Goal: Task Accomplishment & Management: Use online tool/utility

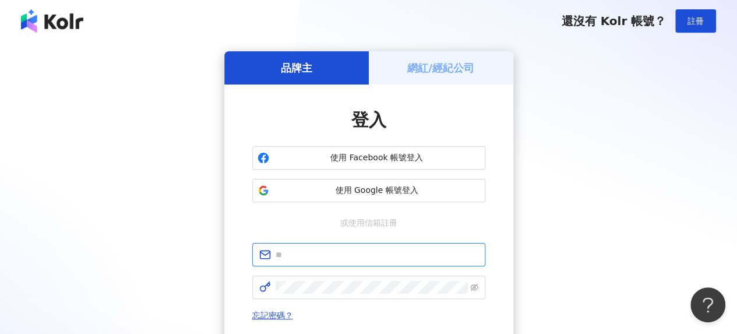
click at [317, 259] on input "text" at bounding box center [377, 254] width 203 height 13
type input "**********"
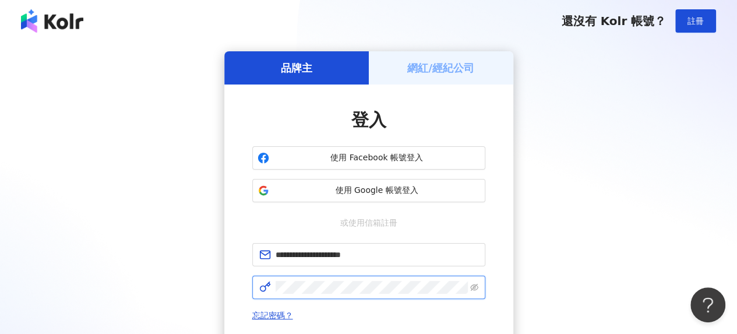
click at [298, 281] on span at bounding box center [368, 287] width 233 height 23
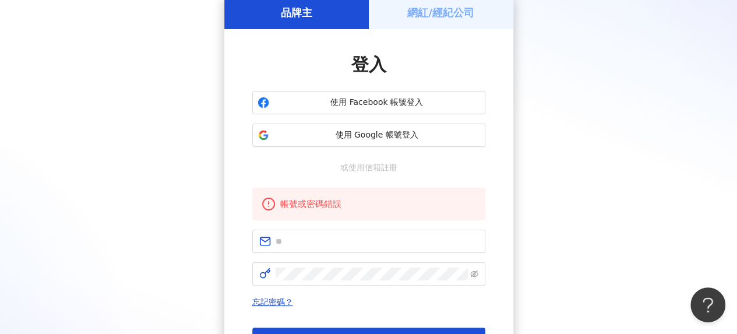
scroll to position [117, 0]
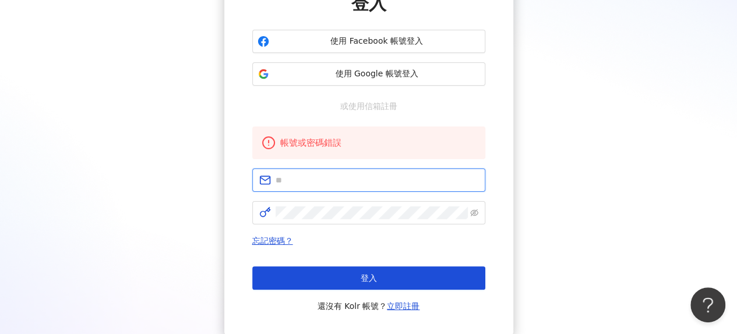
click at [311, 178] on input "text" at bounding box center [377, 180] width 203 height 13
type input "**********"
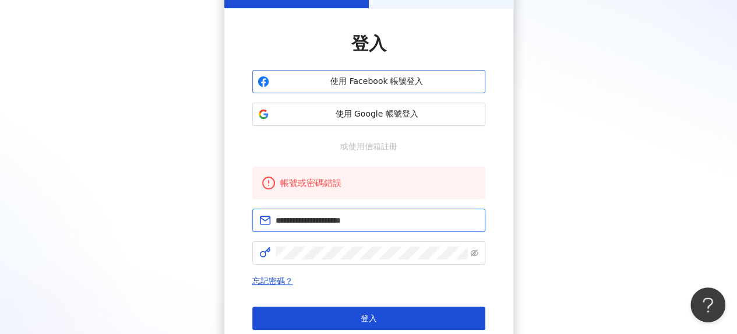
scroll to position [58, 0]
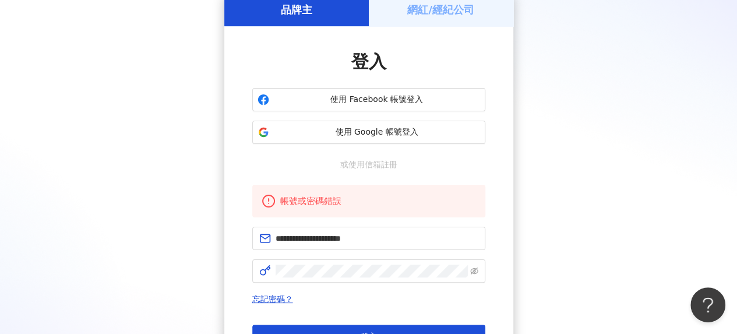
click at [459, 13] on h5 "網紅/經紀公司" at bounding box center [440, 9] width 67 height 15
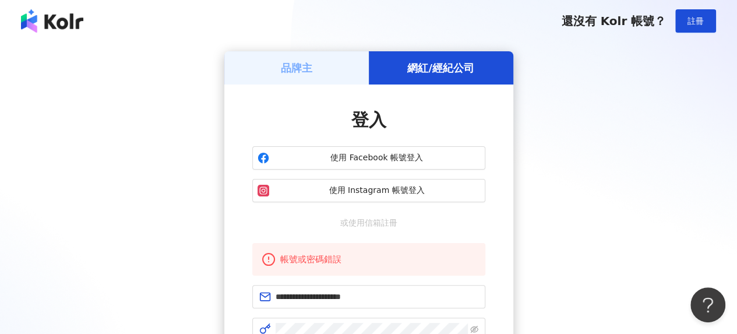
scroll to position [117, 0]
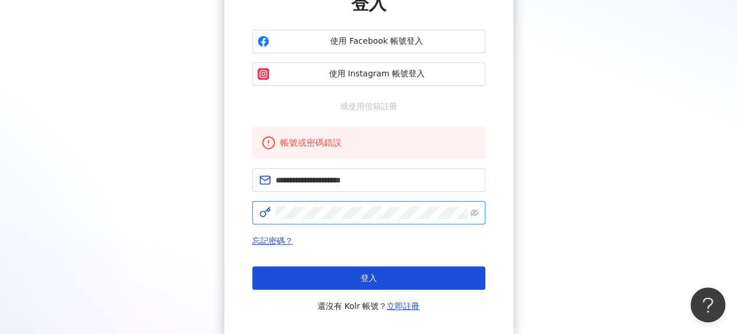
click button "登入" at bounding box center [368, 277] width 233 height 23
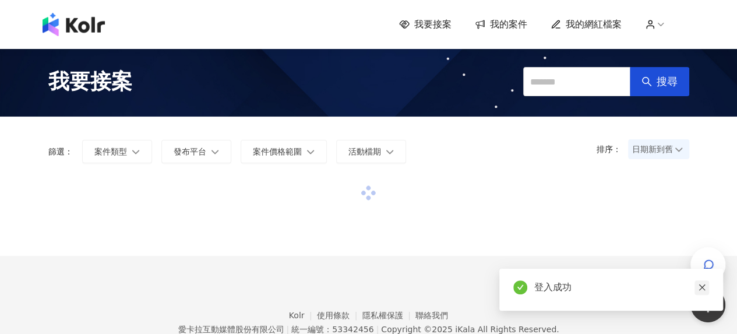
click at [702, 291] on icon "close" at bounding box center [702, 287] width 8 height 8
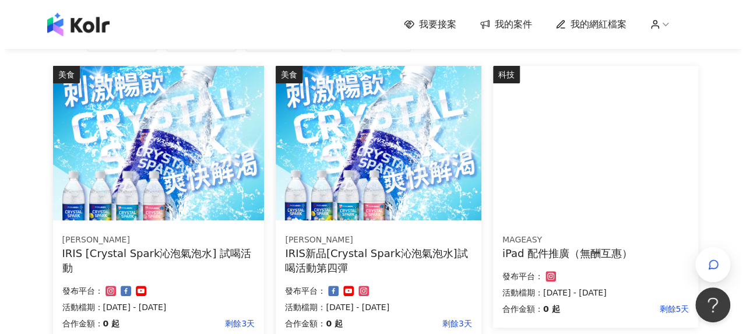
scroll to position [117, 0]
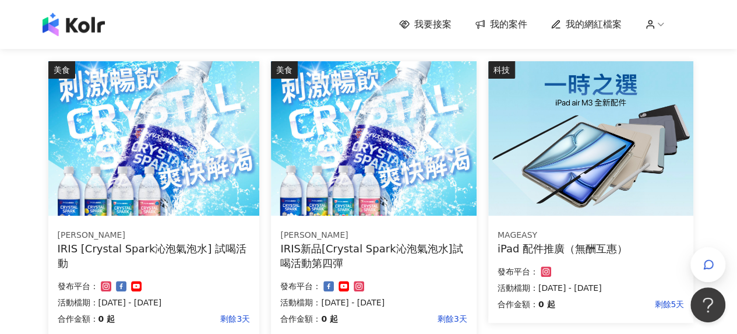
click at [727, 217] on body "我要接案 我的案件 我的網紅檔案 我要接案 搜尋 排序： 日期新到舊 篩選： 案件類型 發布平台 案件價格範圍 活動檔期 清除 套用 美食 IRIS OHYA…" at bounding box center [368, 50] width 737 height 334
click at [710, 266] on icon "button" at bounding box center [709, 265] width 12 height 12
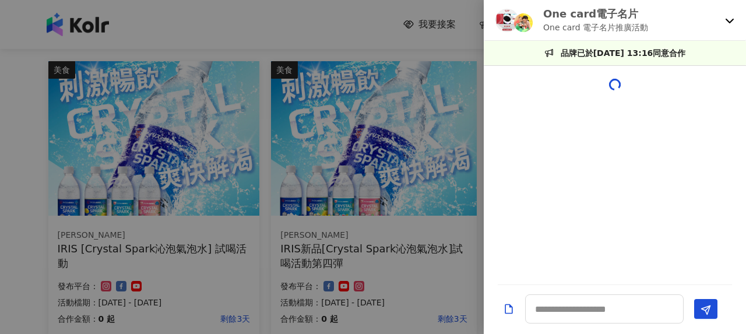
scroll to position [1229, 0]
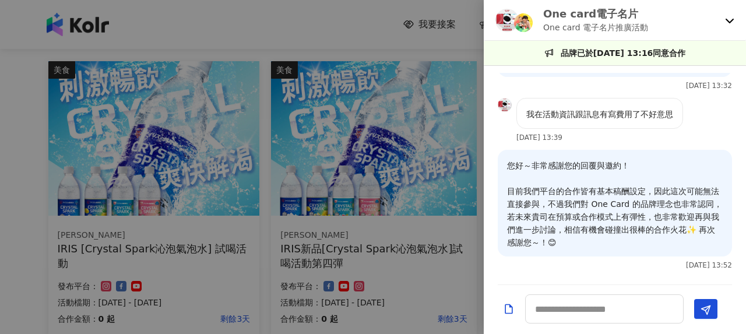
click at [731, 24] on icon at bounding box center [729, 20] width 9 height 9
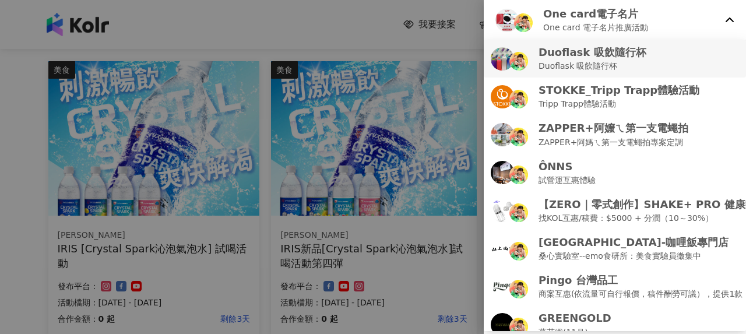
click at [608, 63] on p "Duoflask 吸飲隨行杯" at bounding box center [592, 65] width 108 height 13
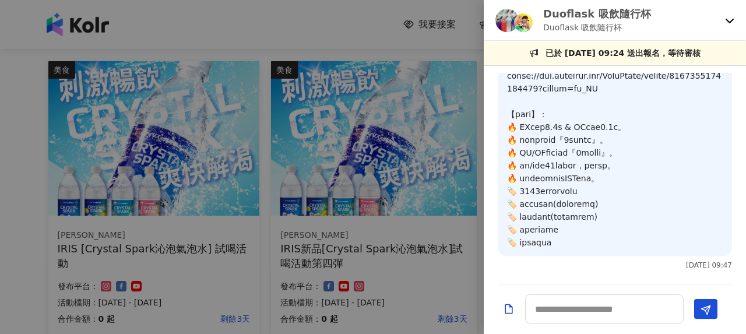
scroll to position [653, 0]
click at [729, 22] on icon at bounding box center [729, 21] width 8 height 5
click at [316, 49] on div at bounding box center [373, 167] width 746 height 334
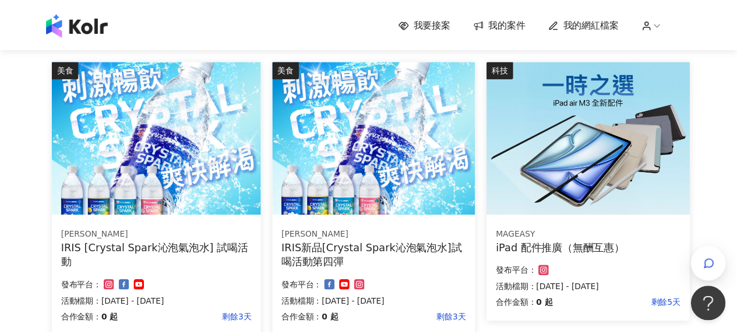
scroll to position [58, 0]
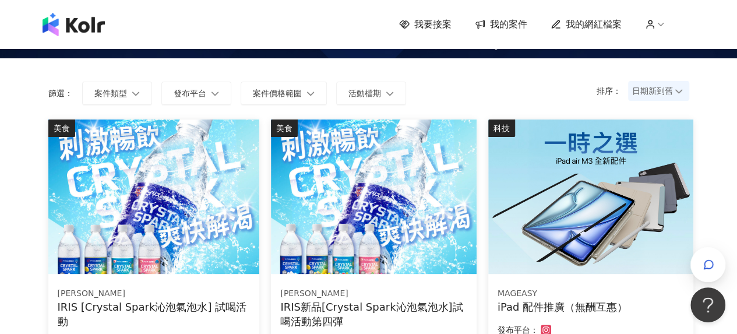
click at [436, 18] on span "我要接案" at bounding box center [432, 24] width 37 height 13
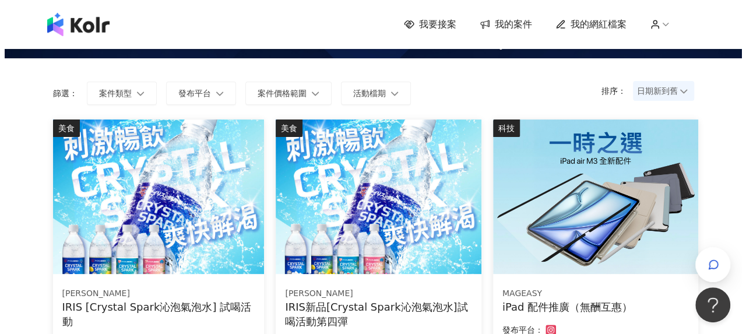
scroll to position [0, 0]
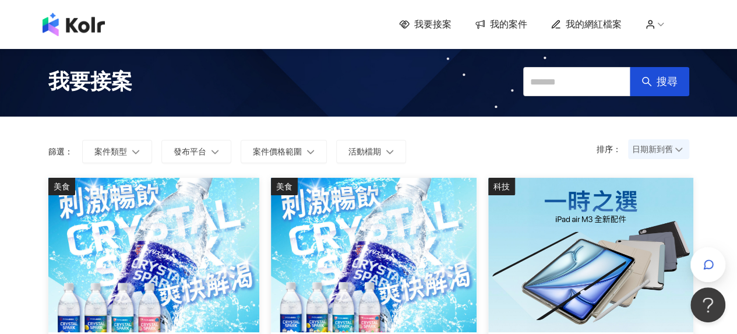
click at [456, 27] on div "我要接案 我的案件 我的網紅檔案" at bounding box center [544, 24] width 290 height 13
click at [450, 24] on span "我要接案" at bounding box center [432, 24] width 37 height 13
click at [506, 22] on span "我的案件" at bounding box center [508, 24] width 37 height 13
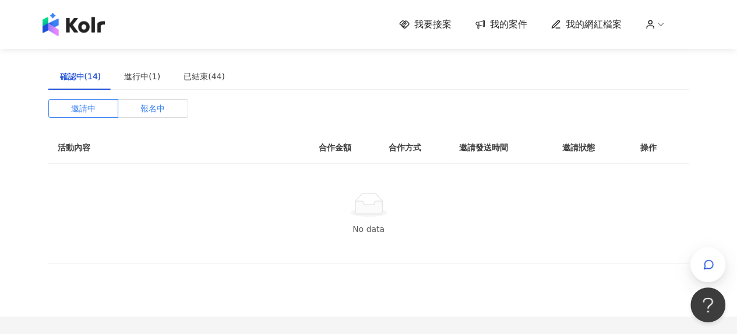
click at [146, 103] on span "報名中" at bounding box center [152, 108] width 24 height 17
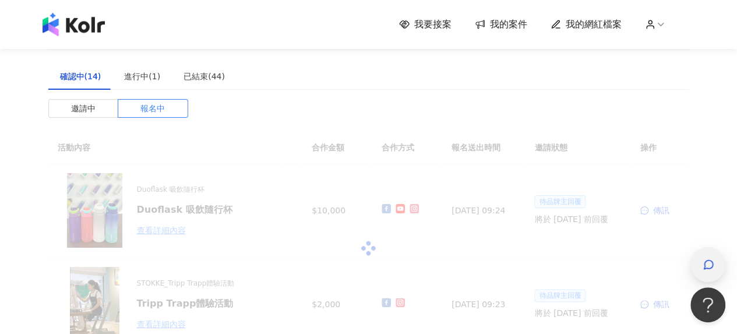
click at [710, 260] on icon "button" at bounding box center [708, 264] width 9 height 9
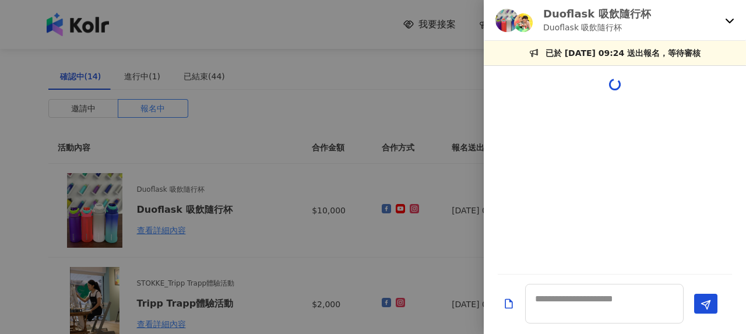
scroll to position [664, 0]
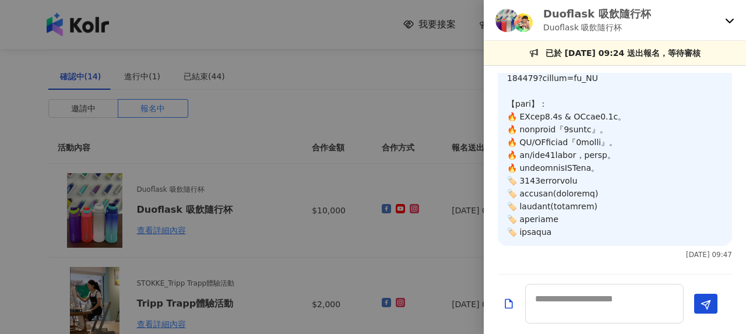
click at [733, 22] on icon at bounding box center [729, 20] width 9 height 9
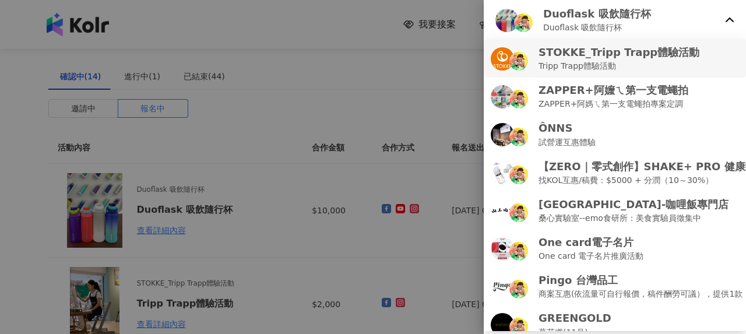
click at [618, 64] on p "Tripp Trapp體驗活動" at bounding box center [618, 65] width 161 height 13
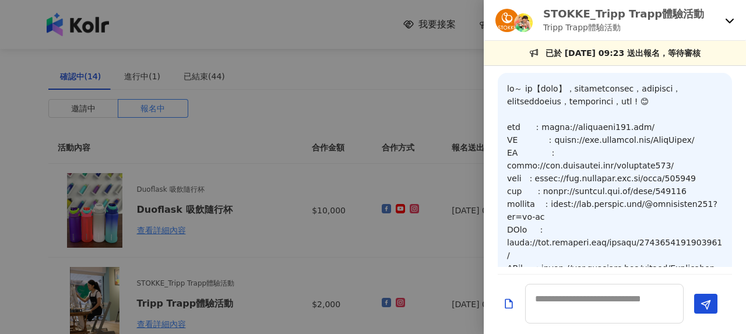
scroll to position [574, 0]
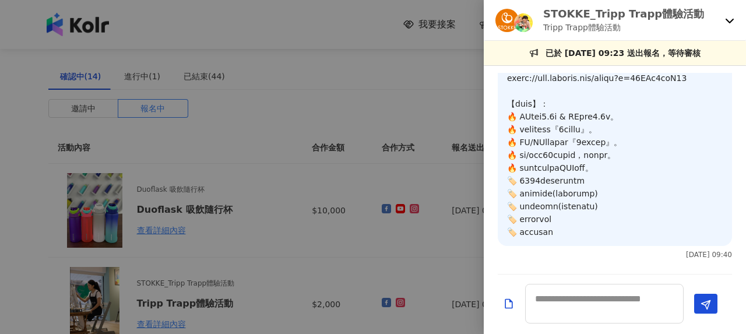
click at [727, 23] on icon at bounding box center [729, 20] width 9 height 9
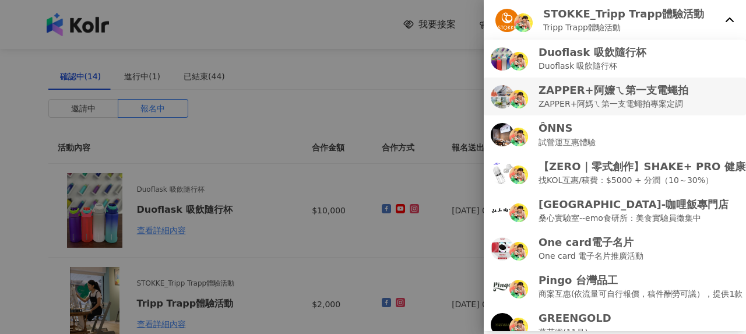
click at [603, 98] on p "ZAPPER+阿媽ㄟ第一支電蠅拍專案定調" at bounding box center [613, 103] width 150 height 13
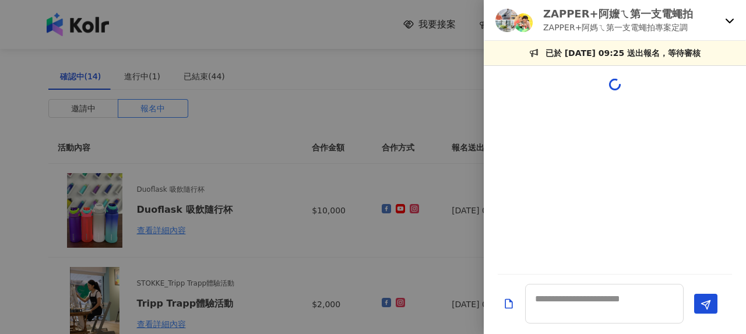
scroll to position [484, 0]
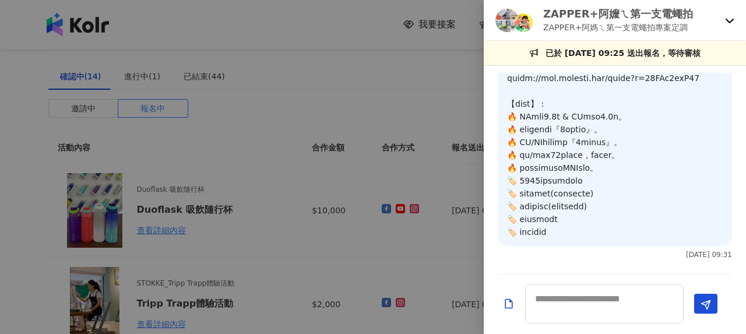
click at [726, 17] on icon at bounding box center [729, 20] width 9 height 9
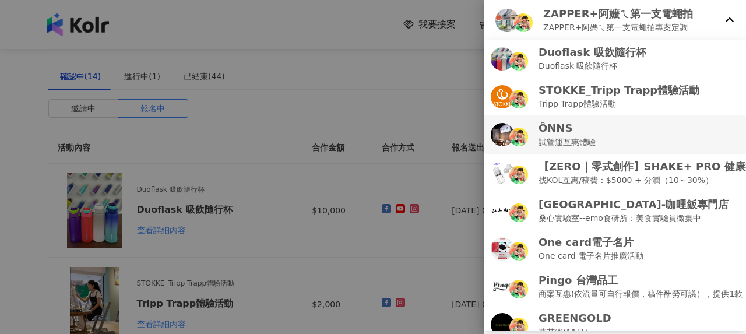
click at [587, 137] on p "試營運互惠體驗" at bounding box center [566, 142] width 57 height 13
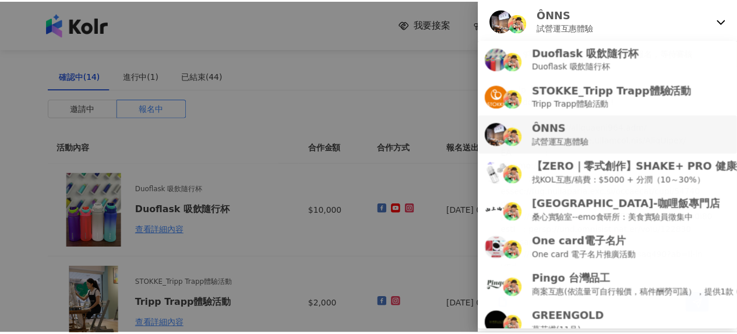
scroll to position [574, 0]
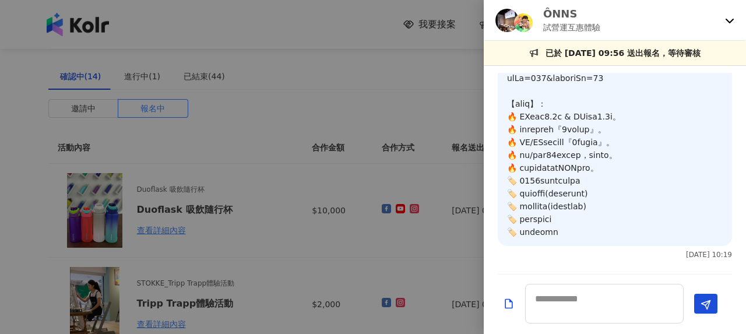
click at [720, 21] on div "ÔNNS 試營運互惠體驗" at bounding box center [615, 20] width 262 height 41
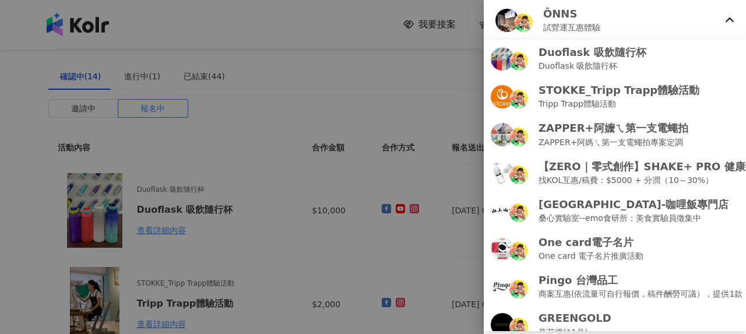
click at [729, 18] on icon at bounding box center [729, 19] width 8 height 5
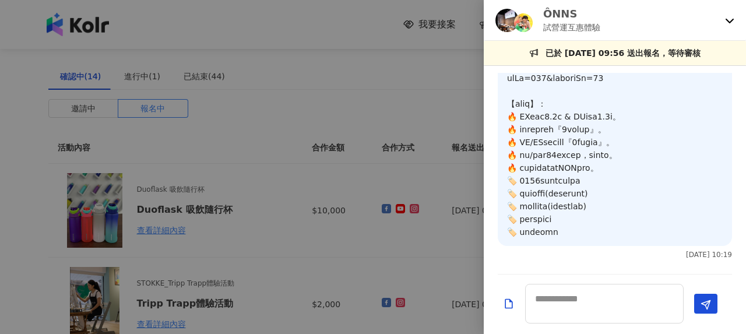
click at [297, 97] on div at bounding box center [373, 167] width 746 height 334
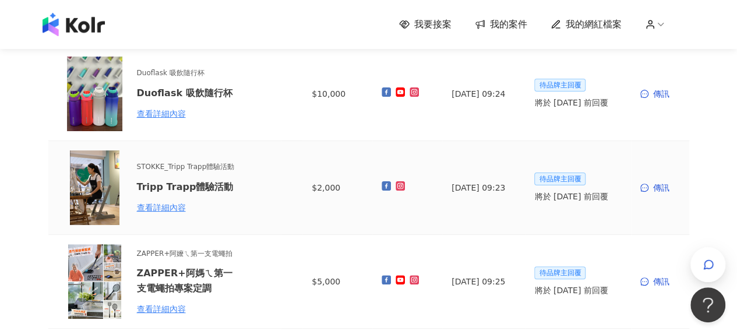
scroll to position [0, 0]
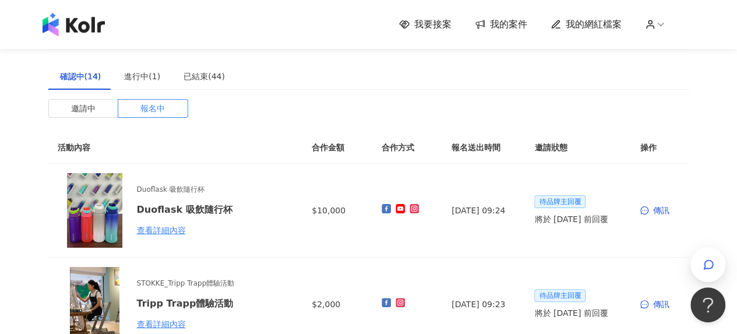
click at [445, 33] on div "我要接案 我的案件 我的網紅檔案" at bounding box center [369, 24] width 664 height 23
click at [444, 23] on span "我要接案" at bounding box center [432, 24] width 37 height 13
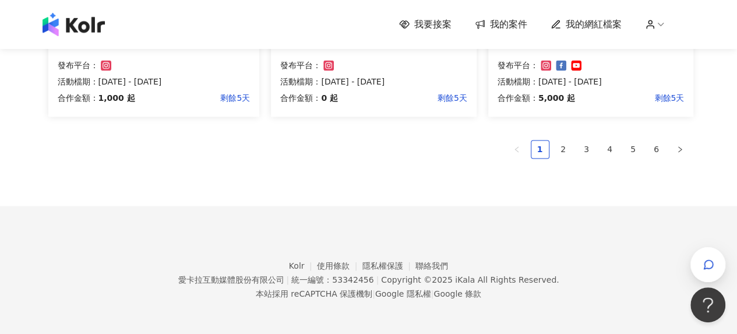
scroll to position [894, 0]
